Goal: Transaction & Acquisition: Purchase product/service

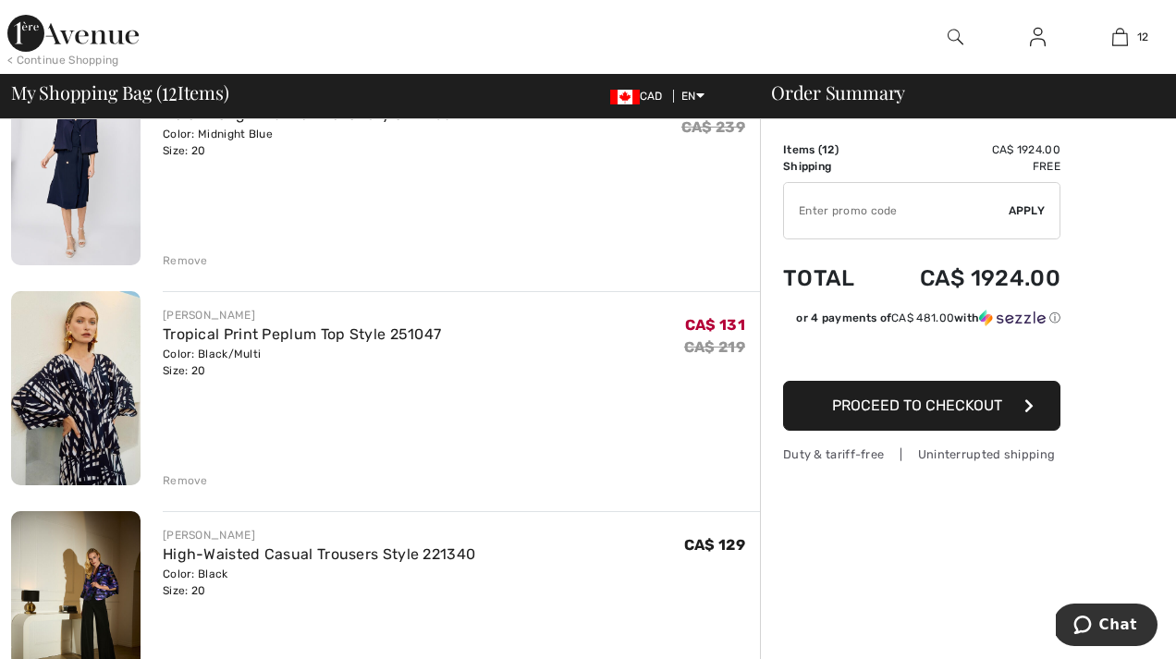
scroll to position [641, 0]
click at [180, 478] on div "Remove" at bounding box center [185, 480] width 45 height 17
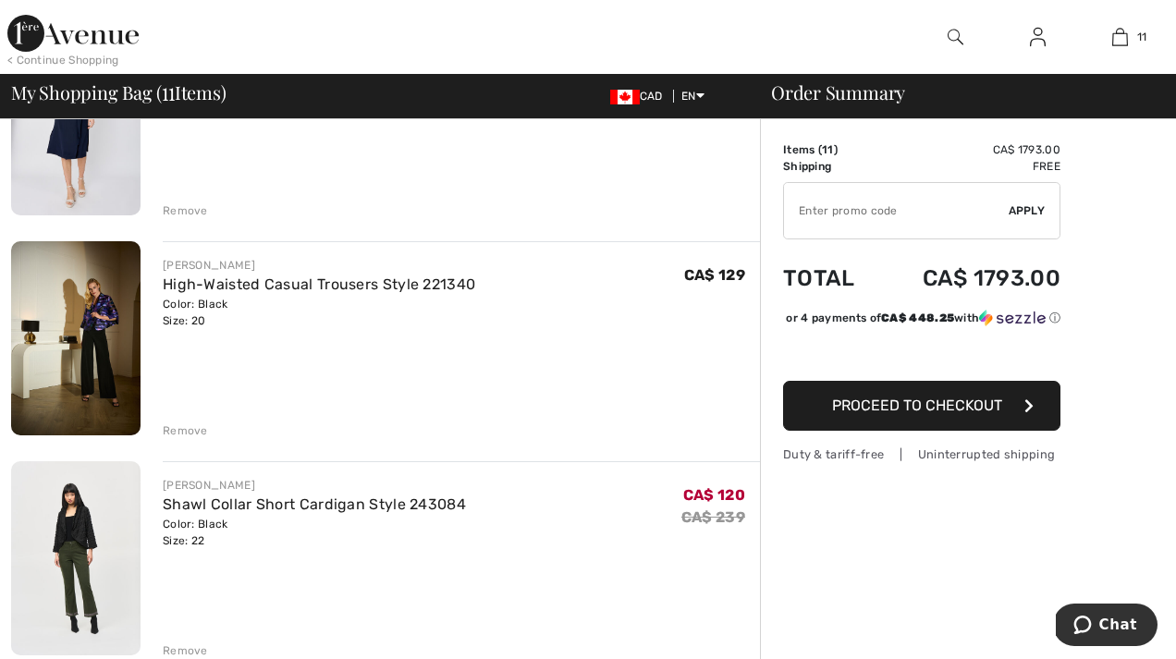
scroll to position [692, 0]
click at [195, 430] on div "Remove" at bounding box center [185, 429] width 45 height 17
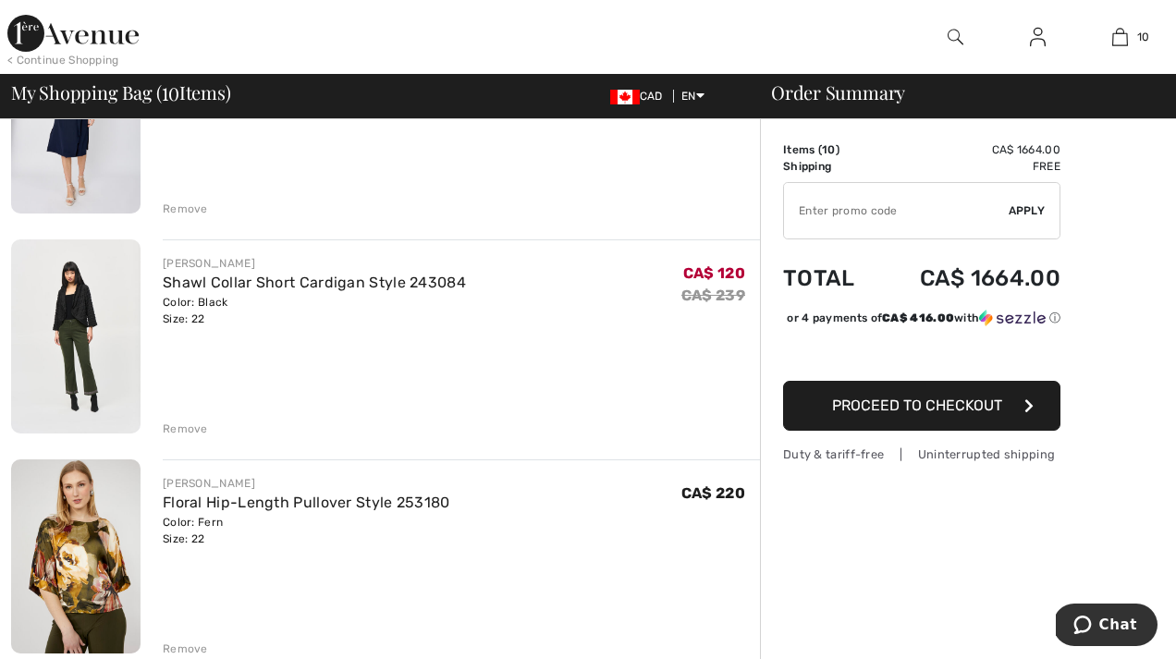
click at [96, 313] on img at bounding box center [75, 337] width 129 height 194
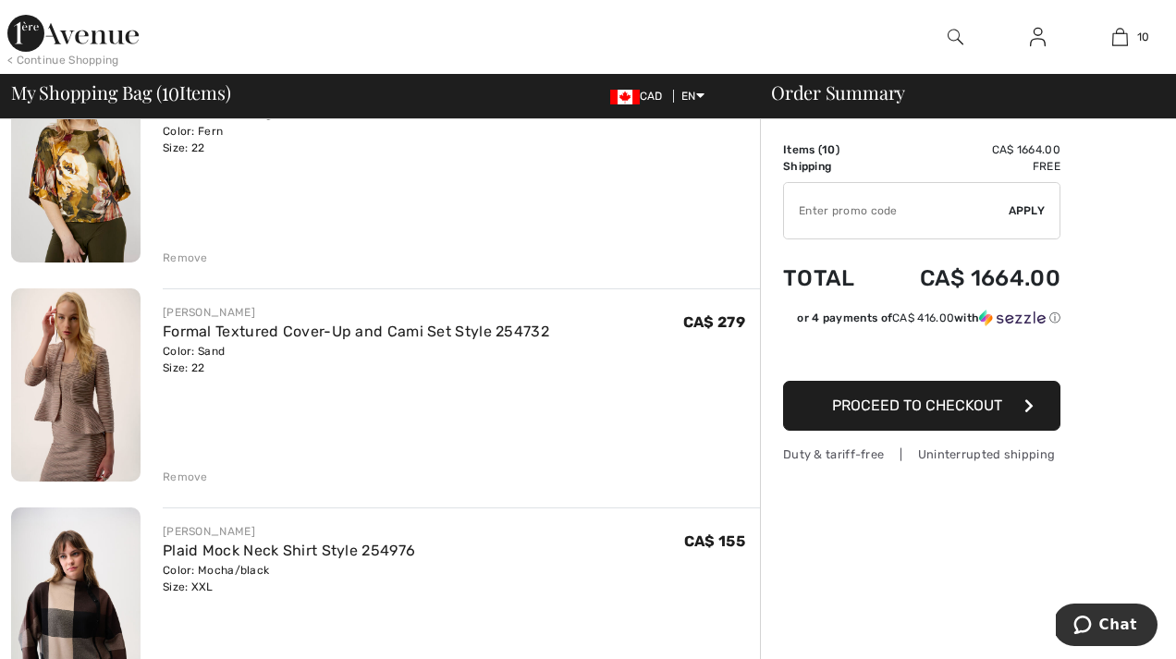
scroll to position [1092, 0]
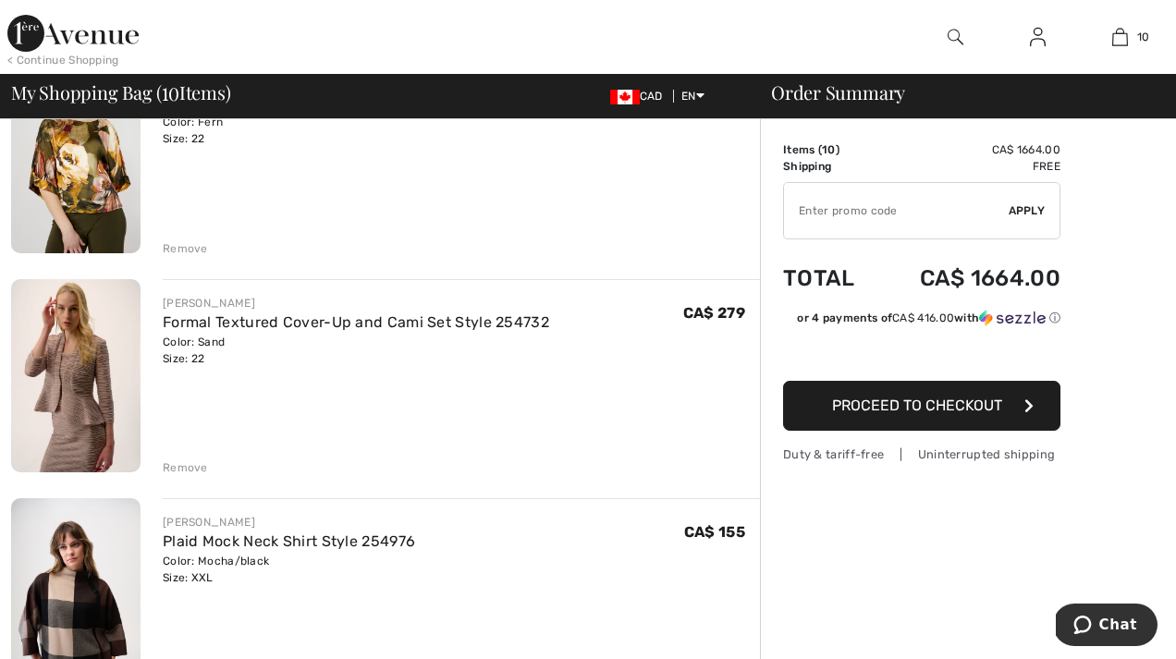
click at [192, 464] on div "Remove" at bounding box center [185, 468] width 45 height 17
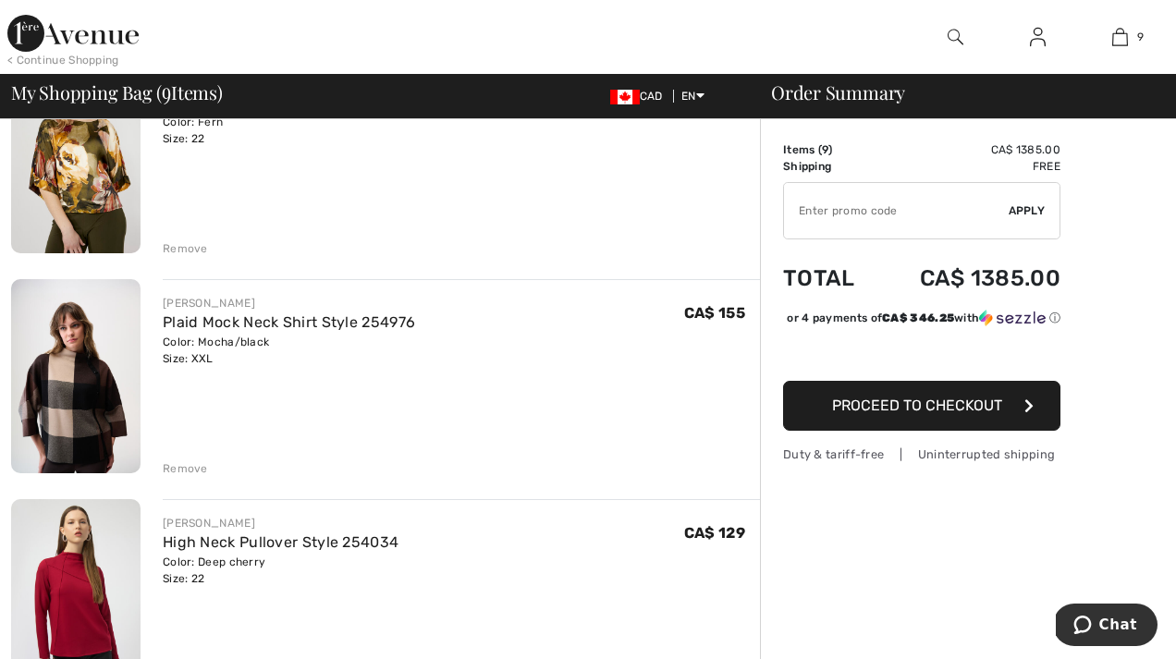
click at [188, 461] on div "Remove" at bounding box center [185, 469] width 45 height 17
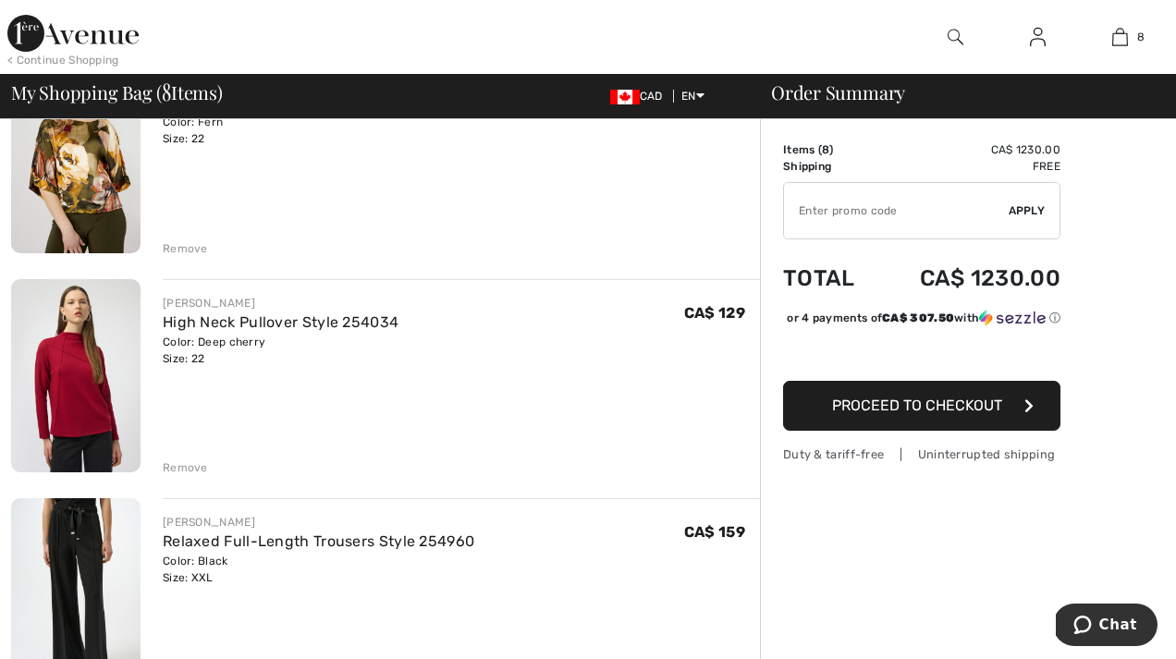
click at [188, 463] on div "Remove" at bounding box center [185, 468] width 45 height 17
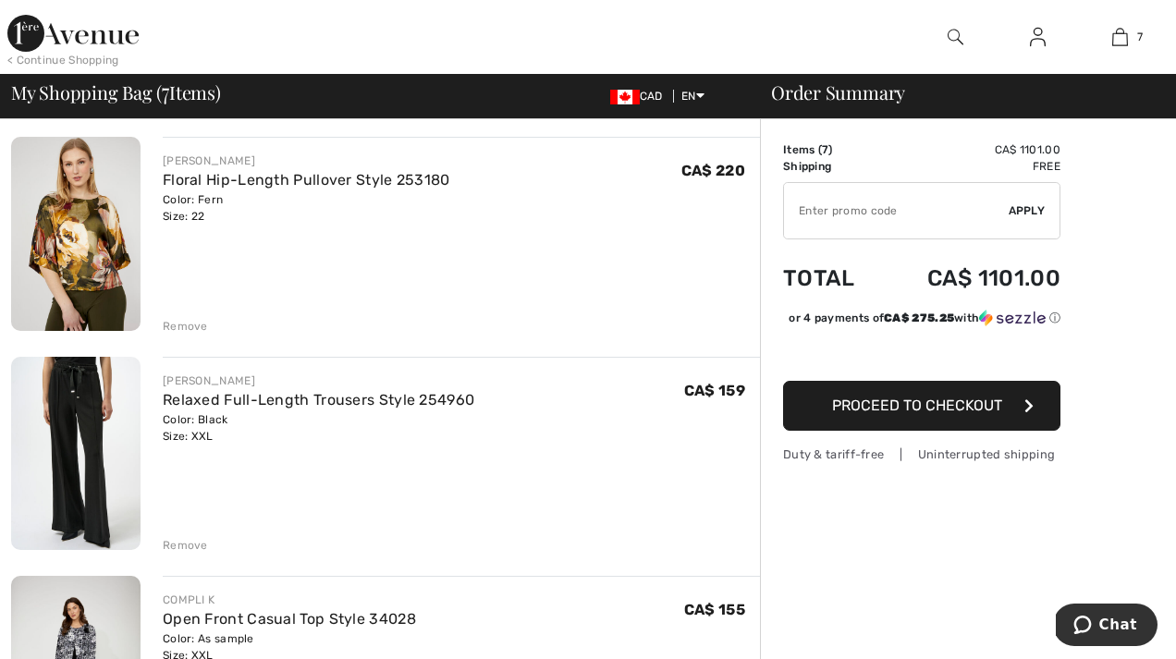
scroll to position [1014, 0]
click at [220, 400] on link "Relaxed Full-Length Trousers Style 254960" at bounding box center [319, 401] width 312 height 18
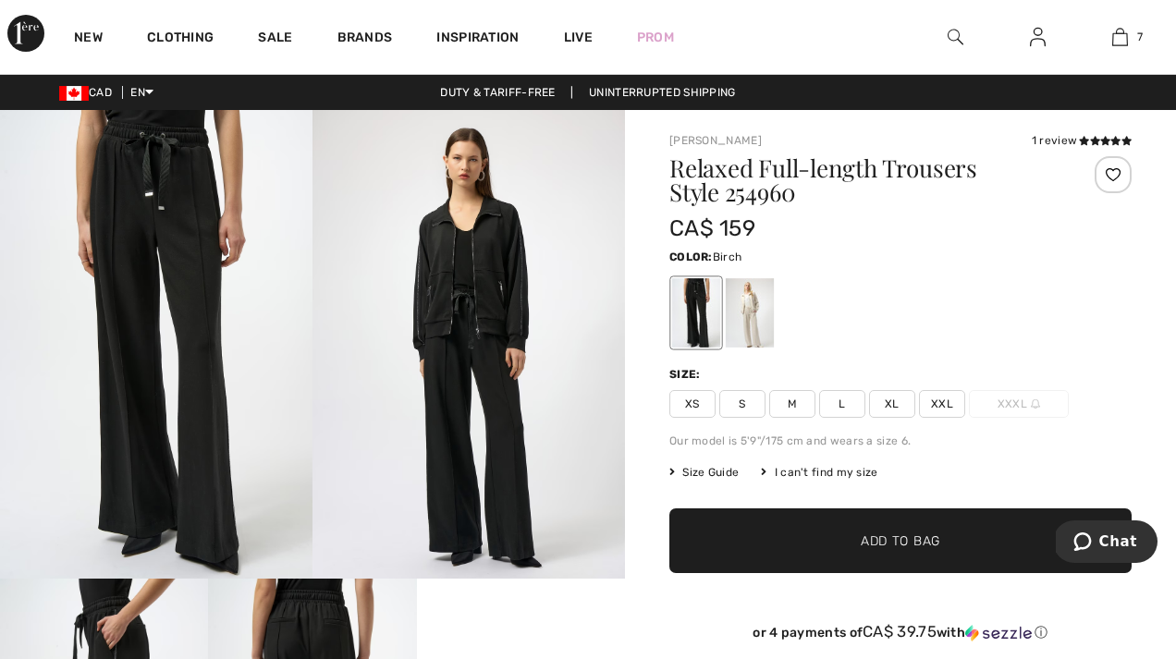
click at [729, 305] on div at bounding box center [750, 312] width 48 height 69
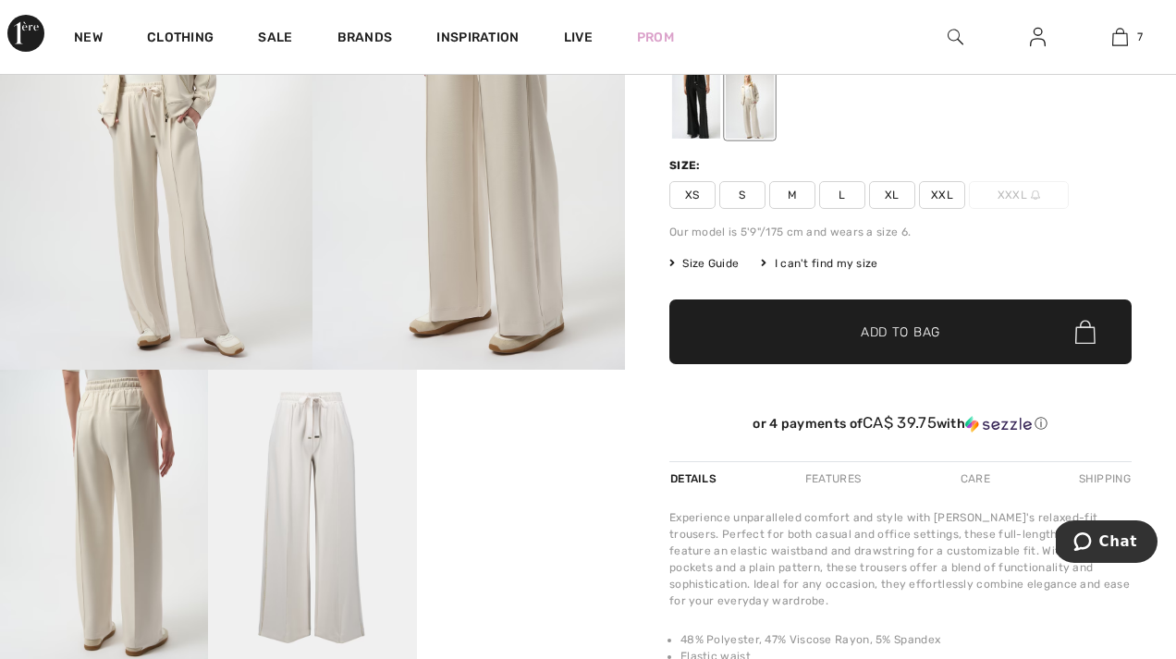
scroll to position [203, 0]
